Goal: Task Accomplishment & Management: Manage account settings

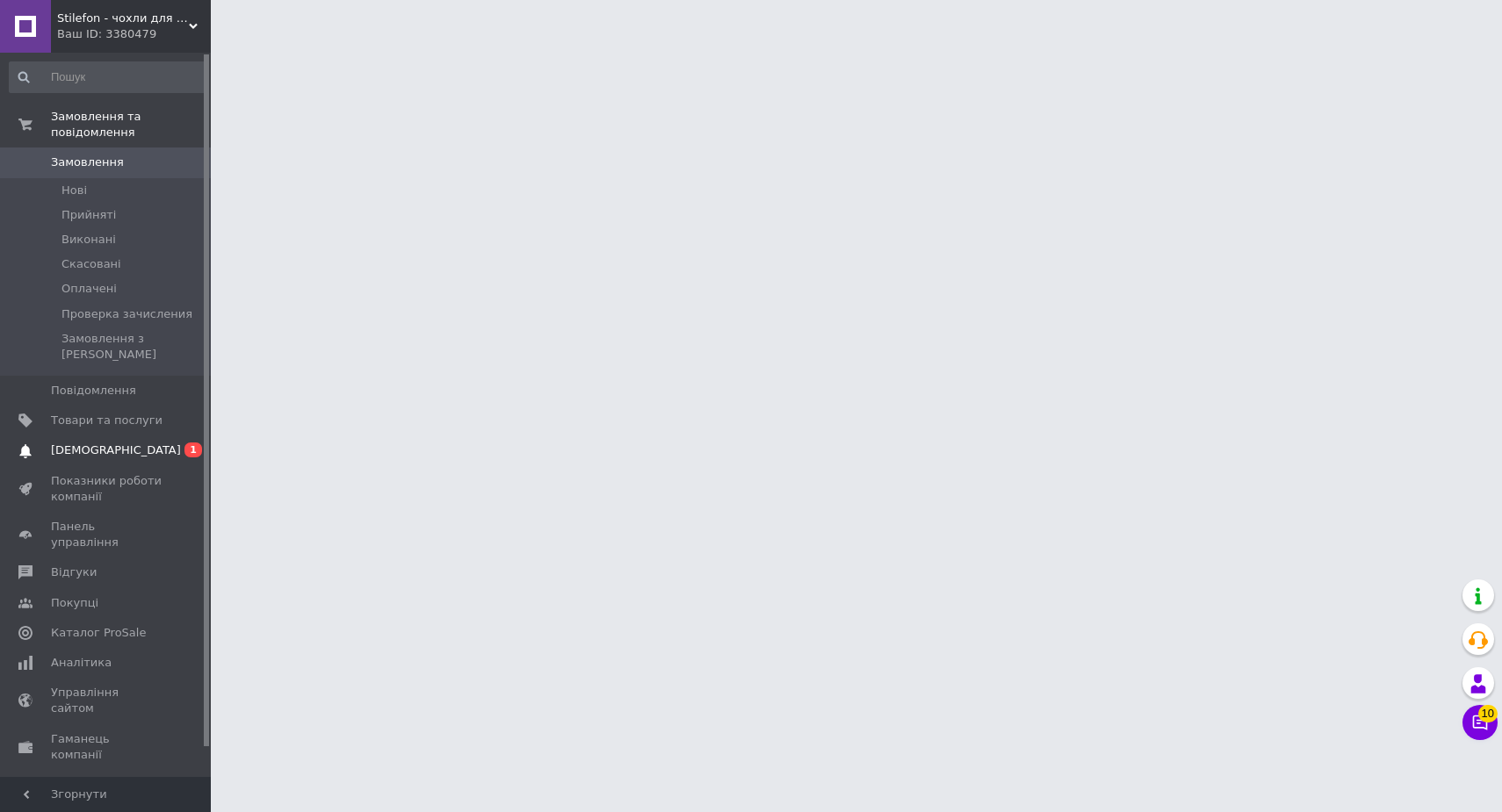
click at [130, 443] on span "[DEMOGRAPHIC_DATA]" at bounding box center [106, 450] width 112 height 16
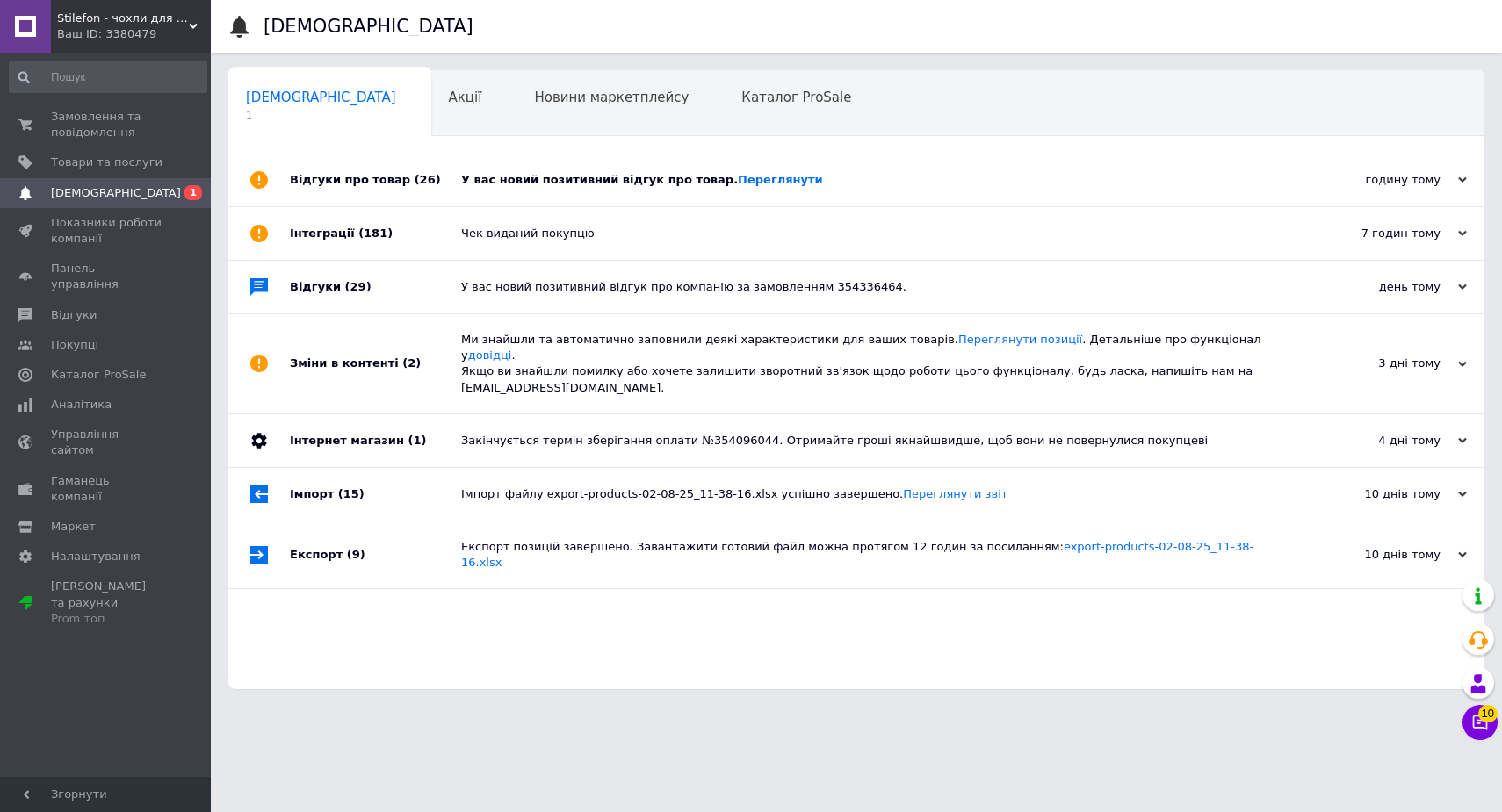
click at [882, 161] on div "У вас новий позитивний відгук про товар. [GEOGRAPHIC_DATA]" at bounding box center [875, 180] width 830 height 53
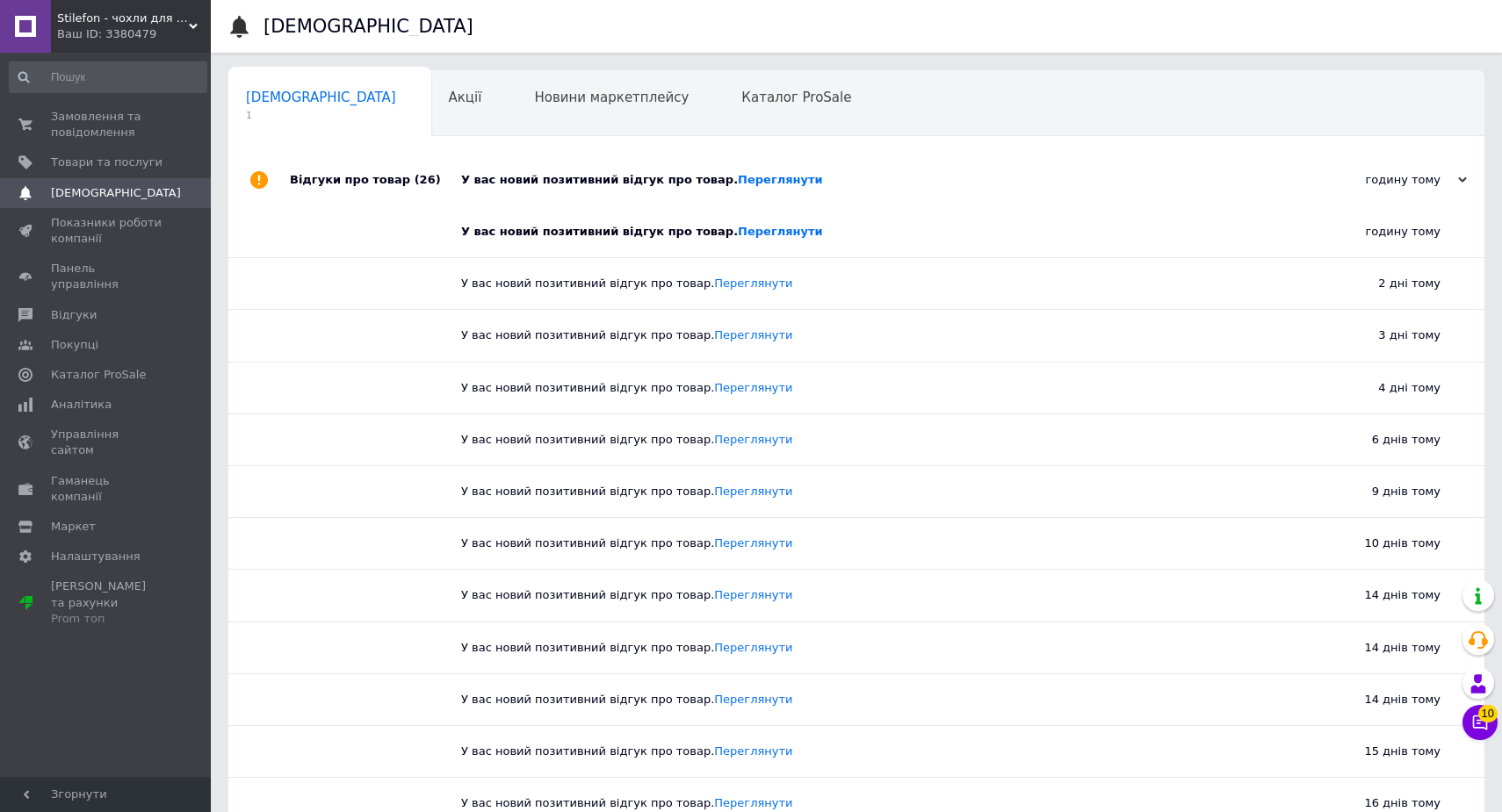
click at [804, 182] on div "У вас новий позитивний відгук про товар. [GEOGRAPHIC_DATA]" at bounding box center [875, 180] width 830 height 16
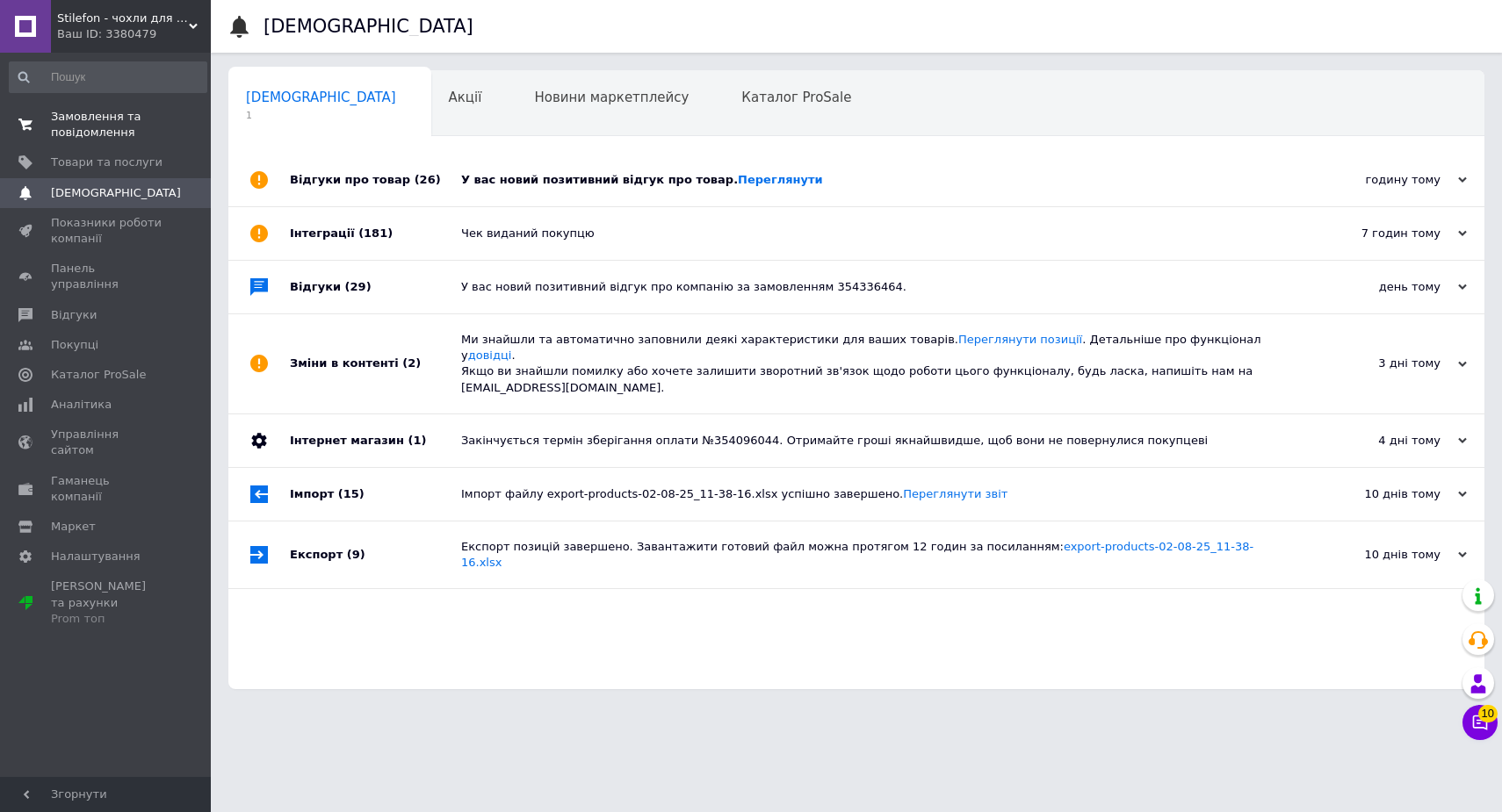
click at [73, 125] on span "Замовлення та повідомлення" at bounding box center [106, 125] width 112 height 32
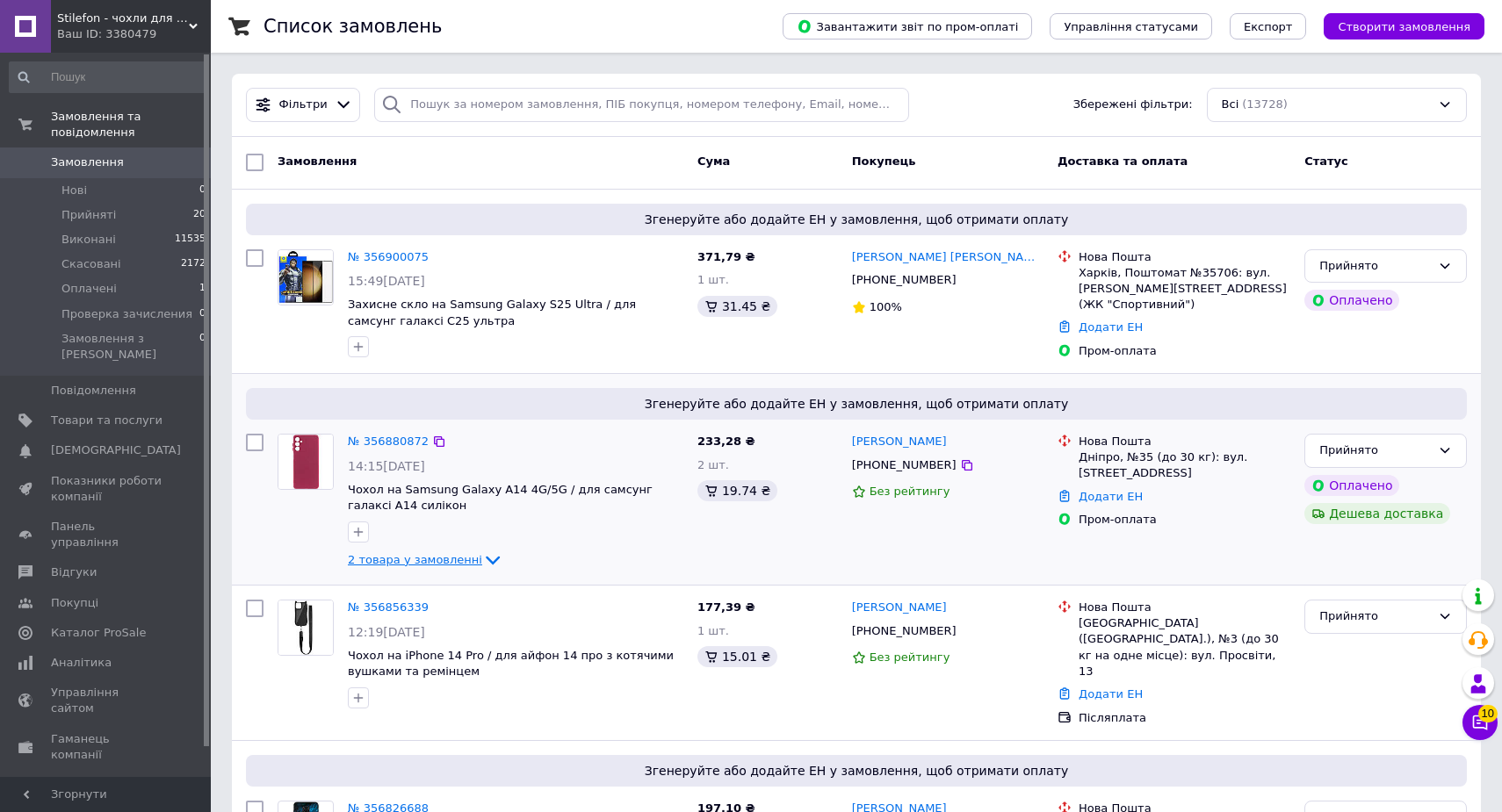
click at [482, 562] on icon at bounding box center [493, 560] width 21 height 21
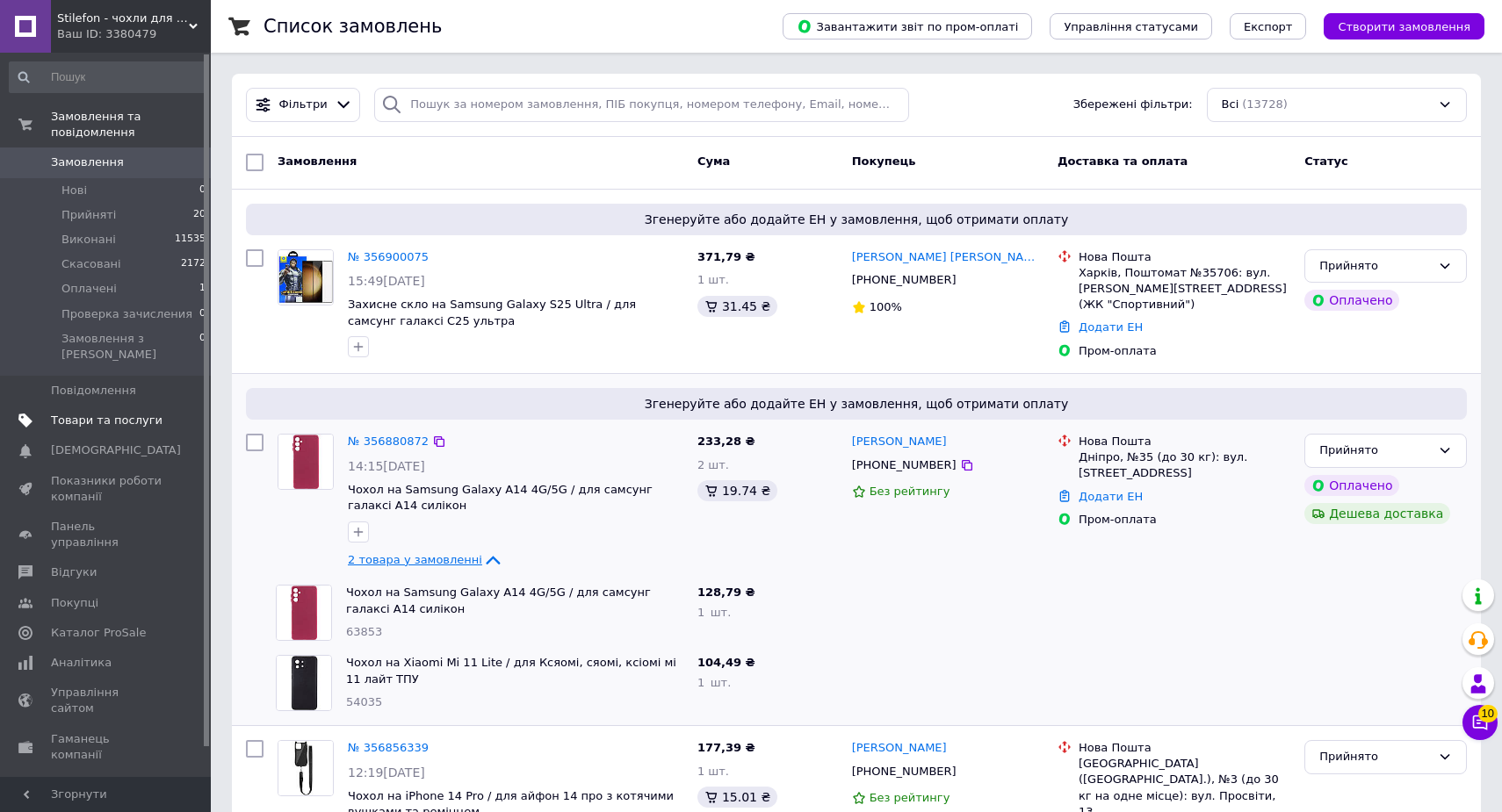
click at [108, 413] on span "Товари та послуги" at bounding box center [106, 420] width 112 height 16
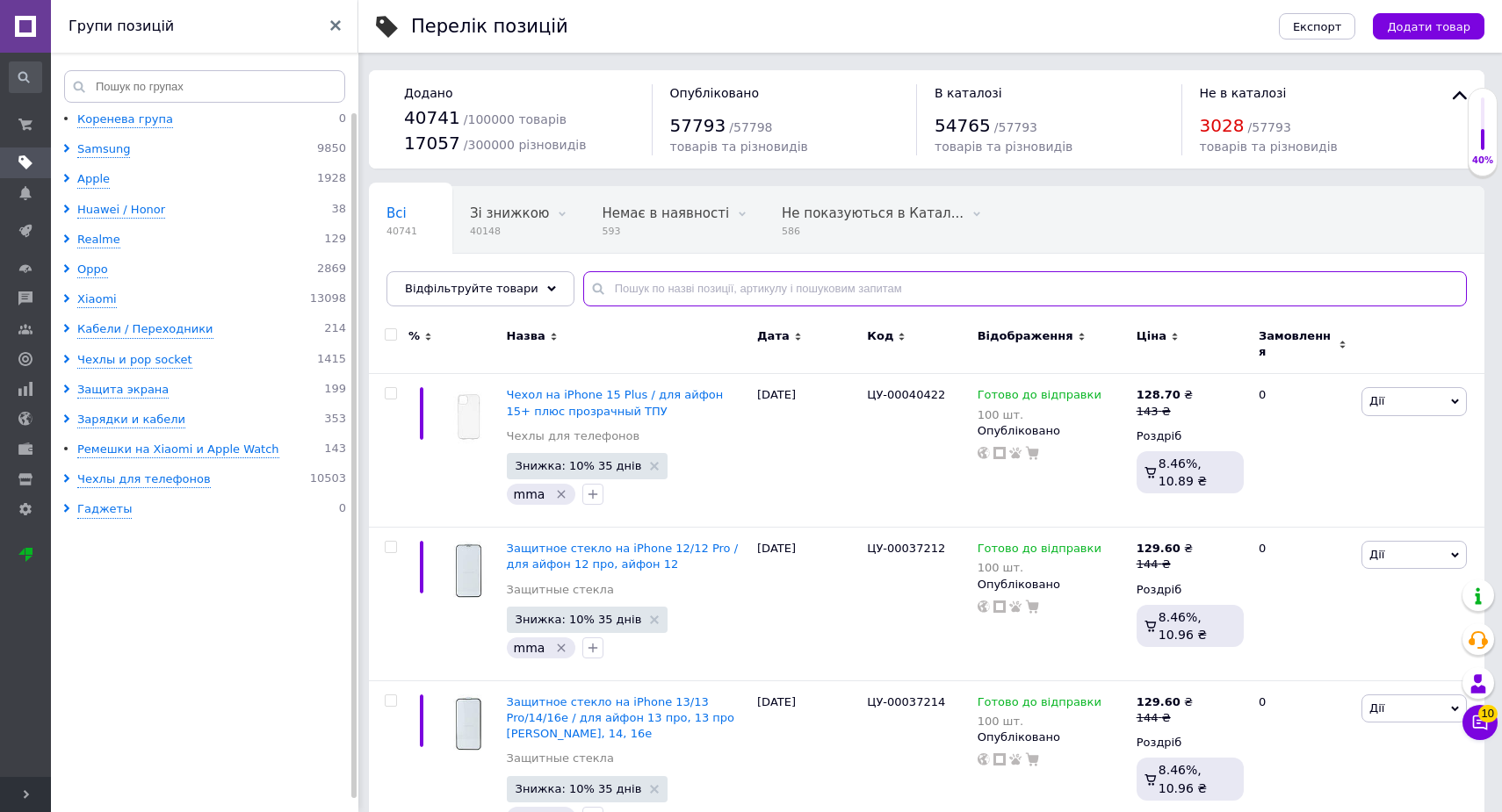
click at [627, 289] on input "text" at bounding box center [1025, 289] width 884 height 35
paste input "54035"
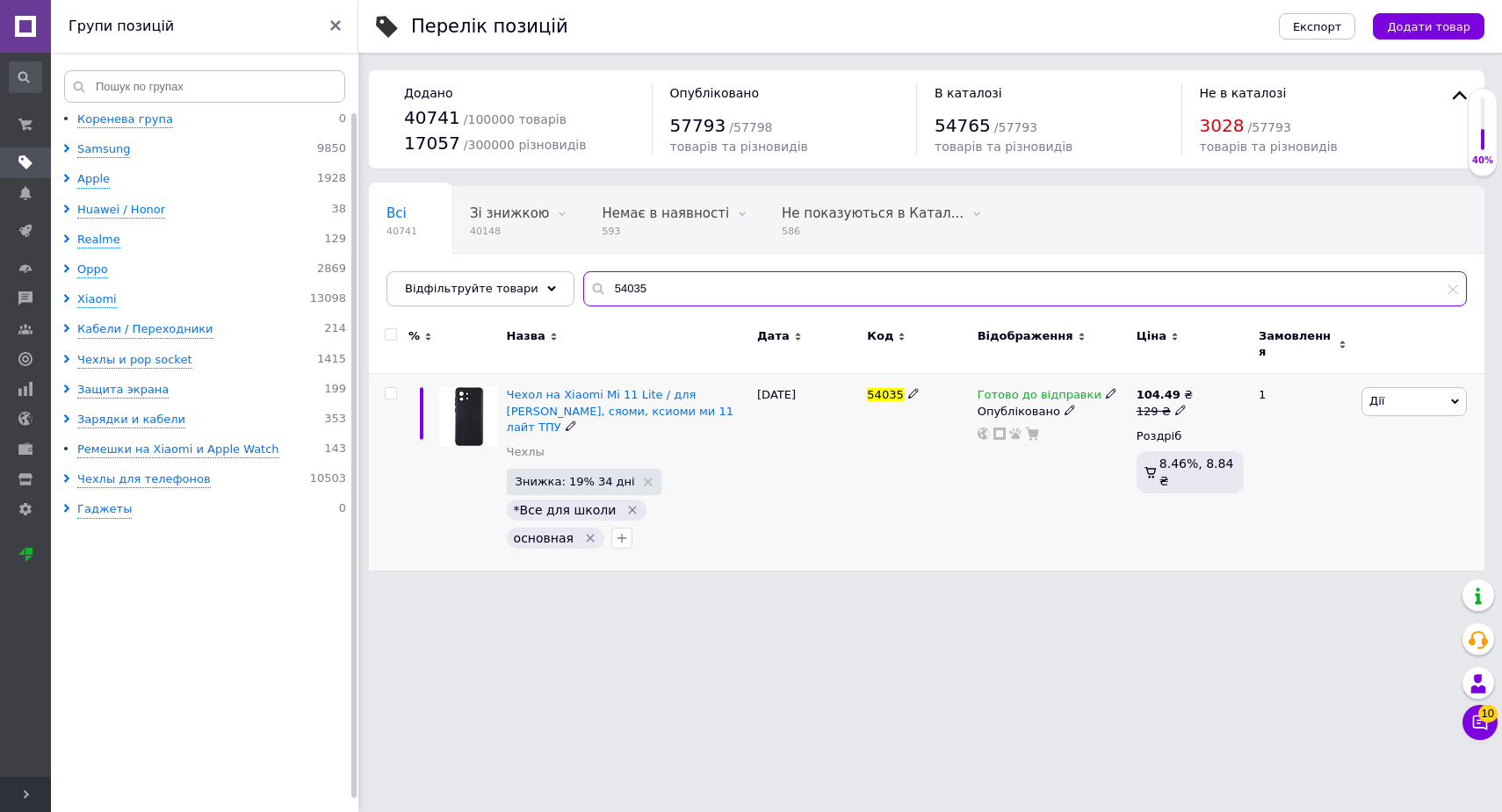
type input "54035"
click at [1105, 389] on use at bounding box center [1110, 394] width 9 height 9
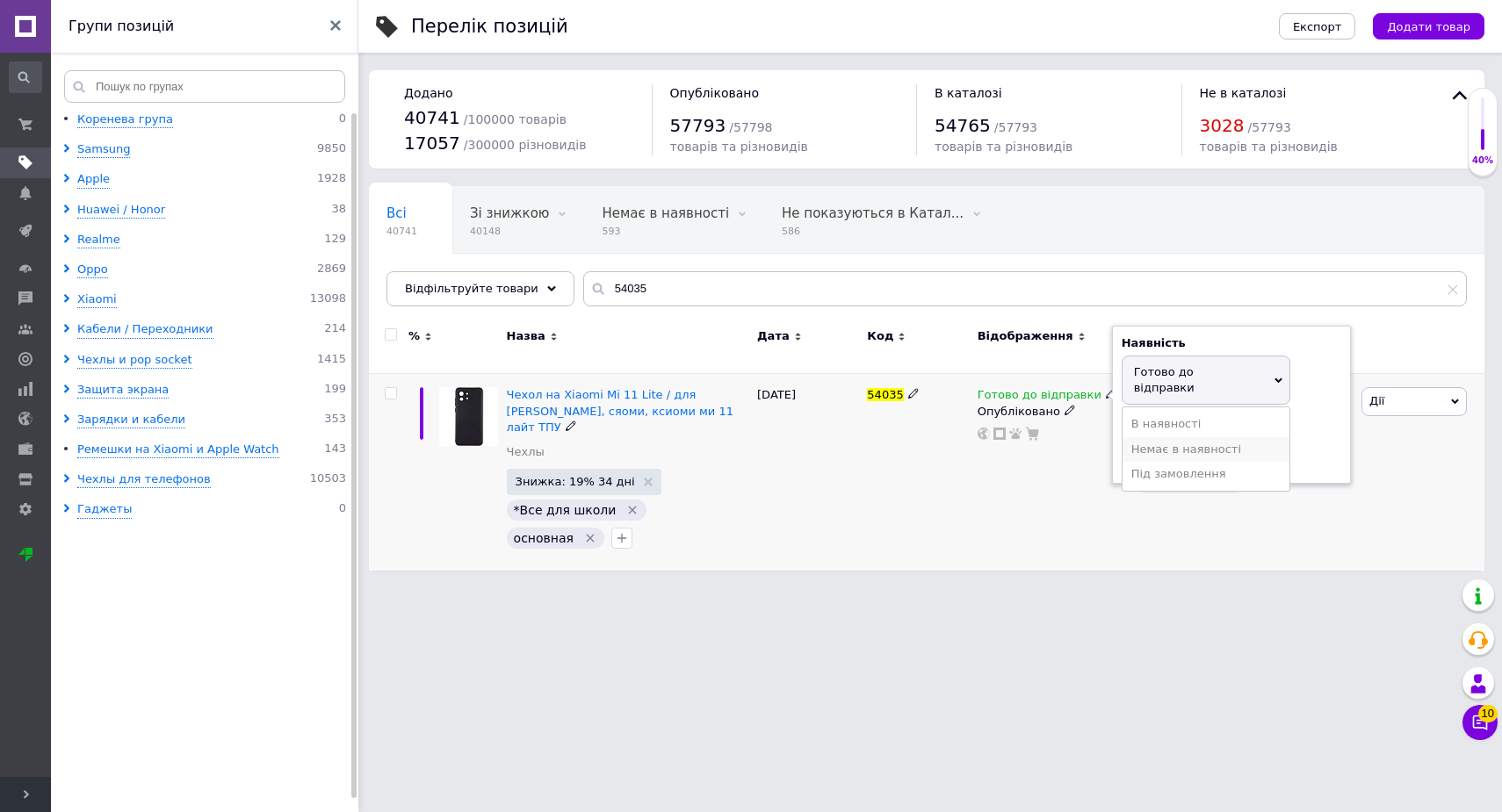
click at [1143, 437] on li "Немає в наявності" at bounding box center [1206, 449] width 167 height 24
click at [977, 498] on div "Готово до відправки Наявність Немає в наявності В наявності Під замовлення Гото…" at bounding box center [1052, 472] width 159 height 196
click at [644, 477] on use at bounding box center [648, 481] width 8 height 8
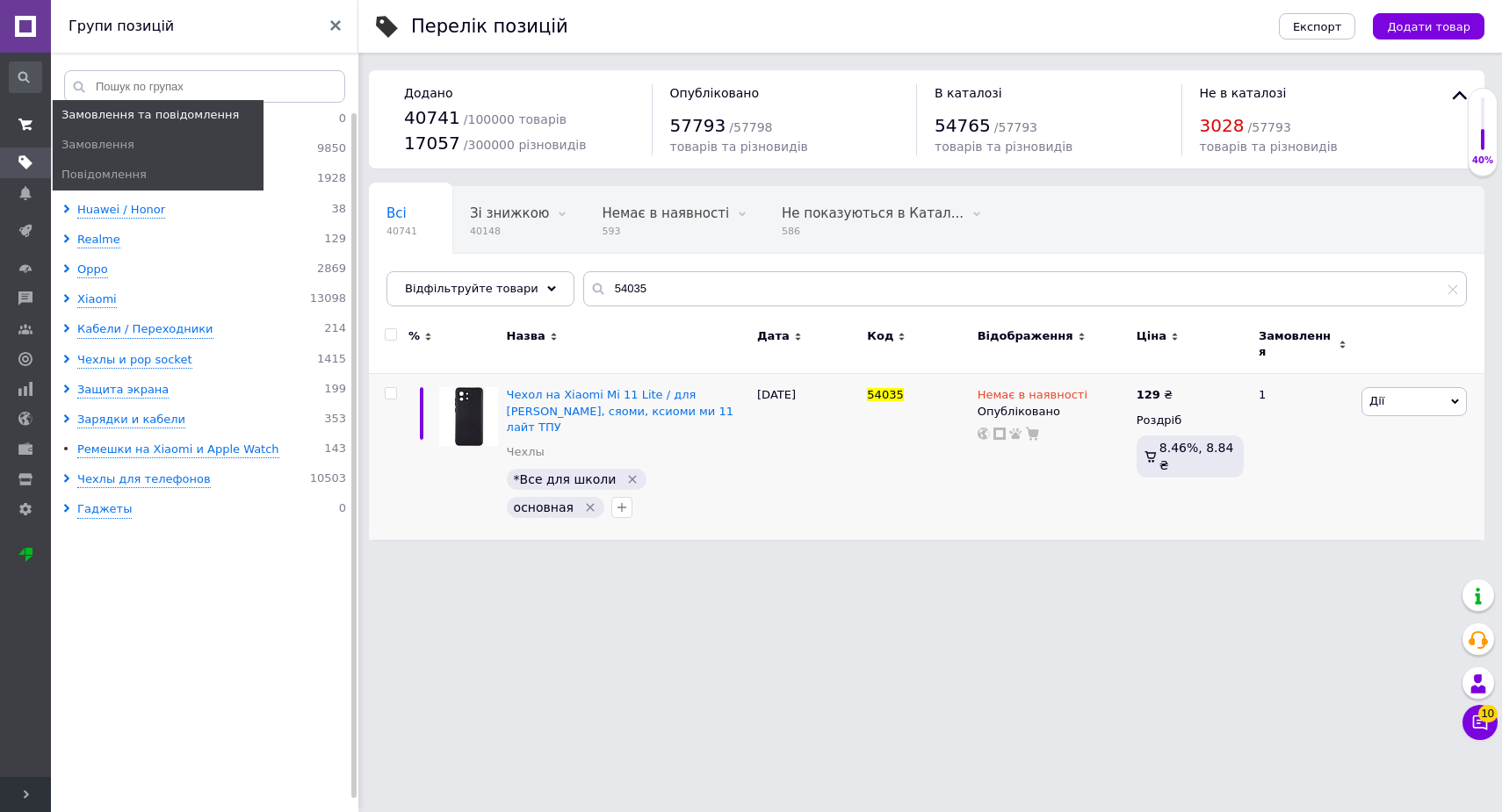
click at [17, 119] on span at bounding box center [25, 125] width 51 height 32
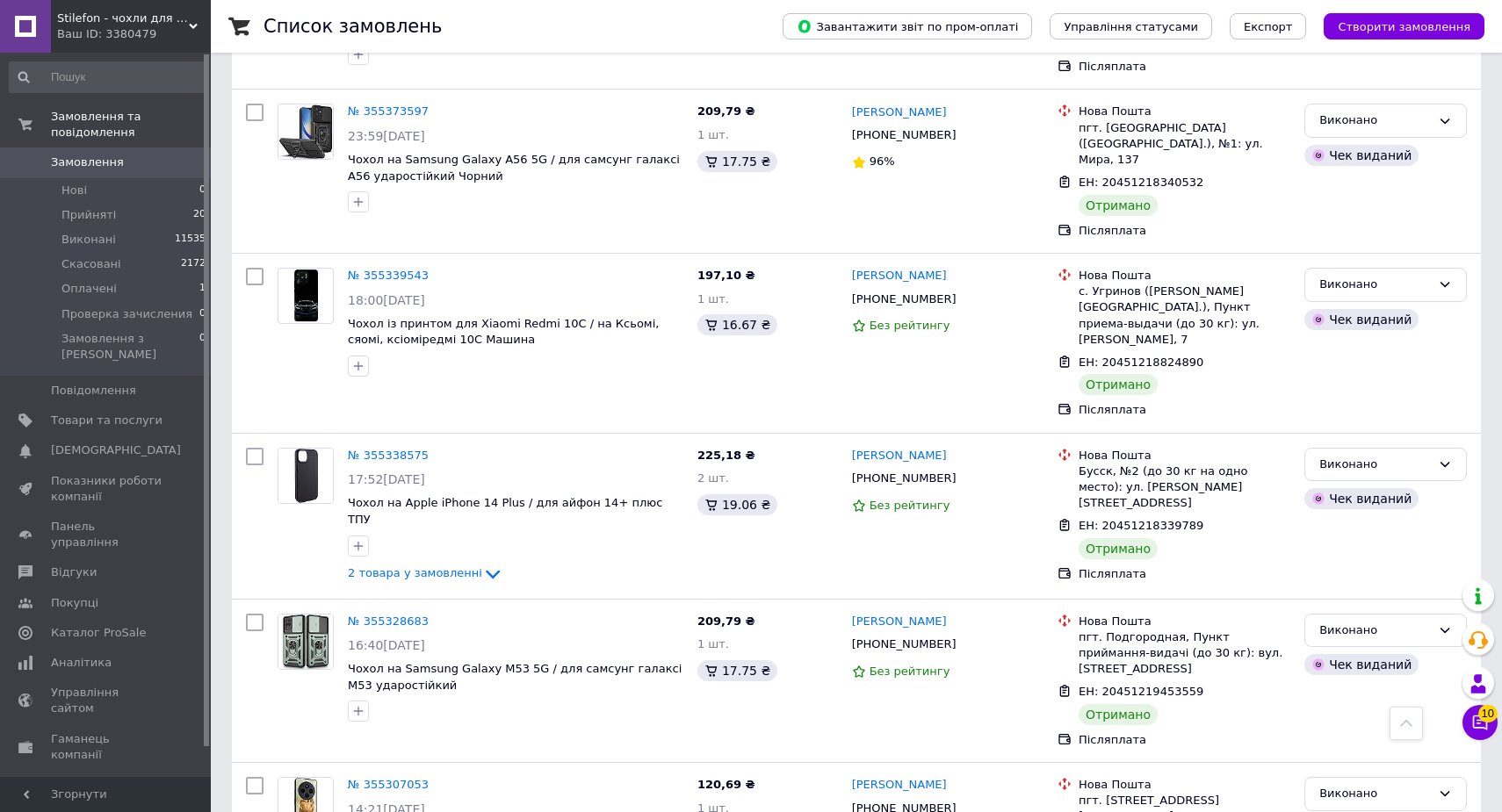
scroll to position [9533, 0]
